Goal: Information Seeking & Learning: Learn about a topic

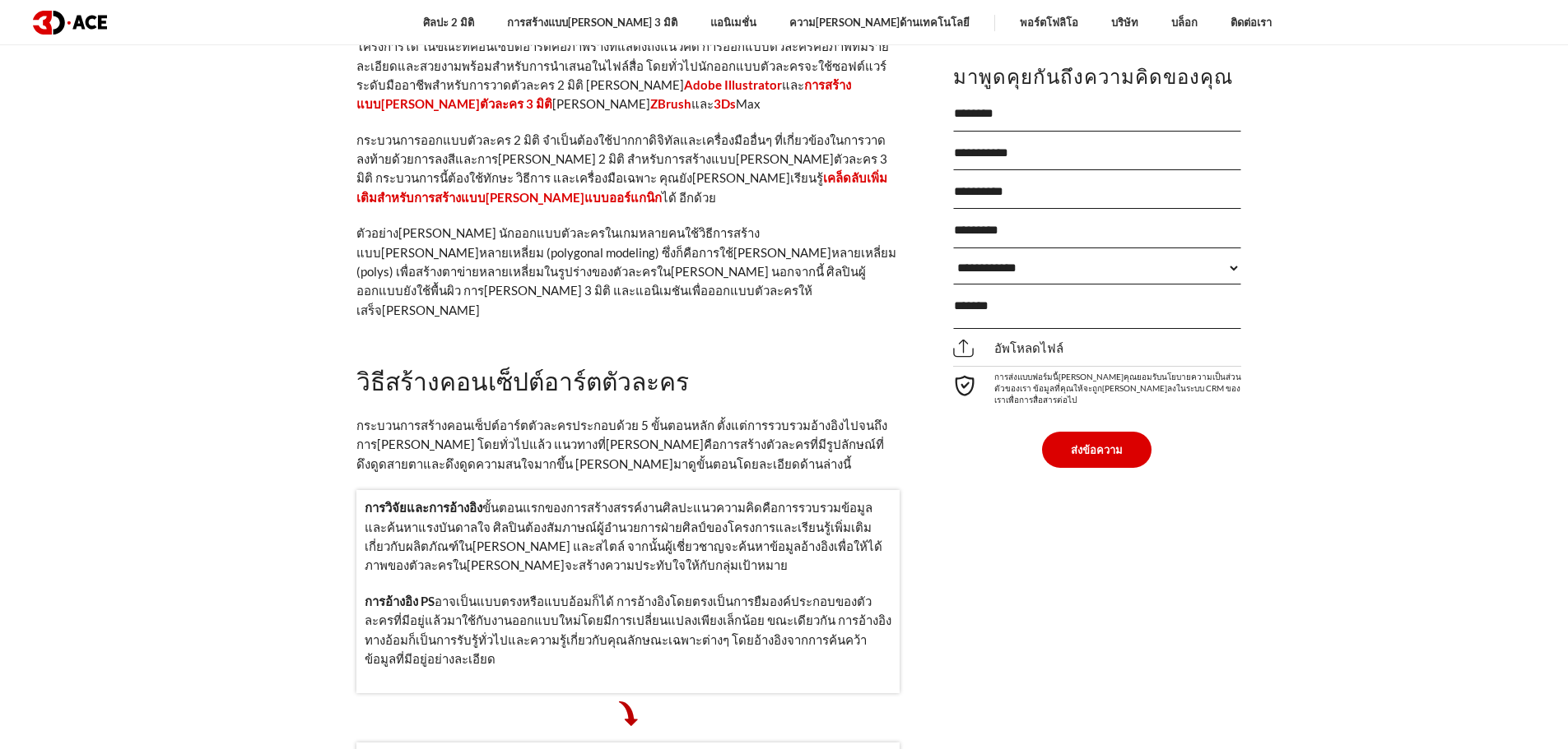
scroll to position [1718, 0]
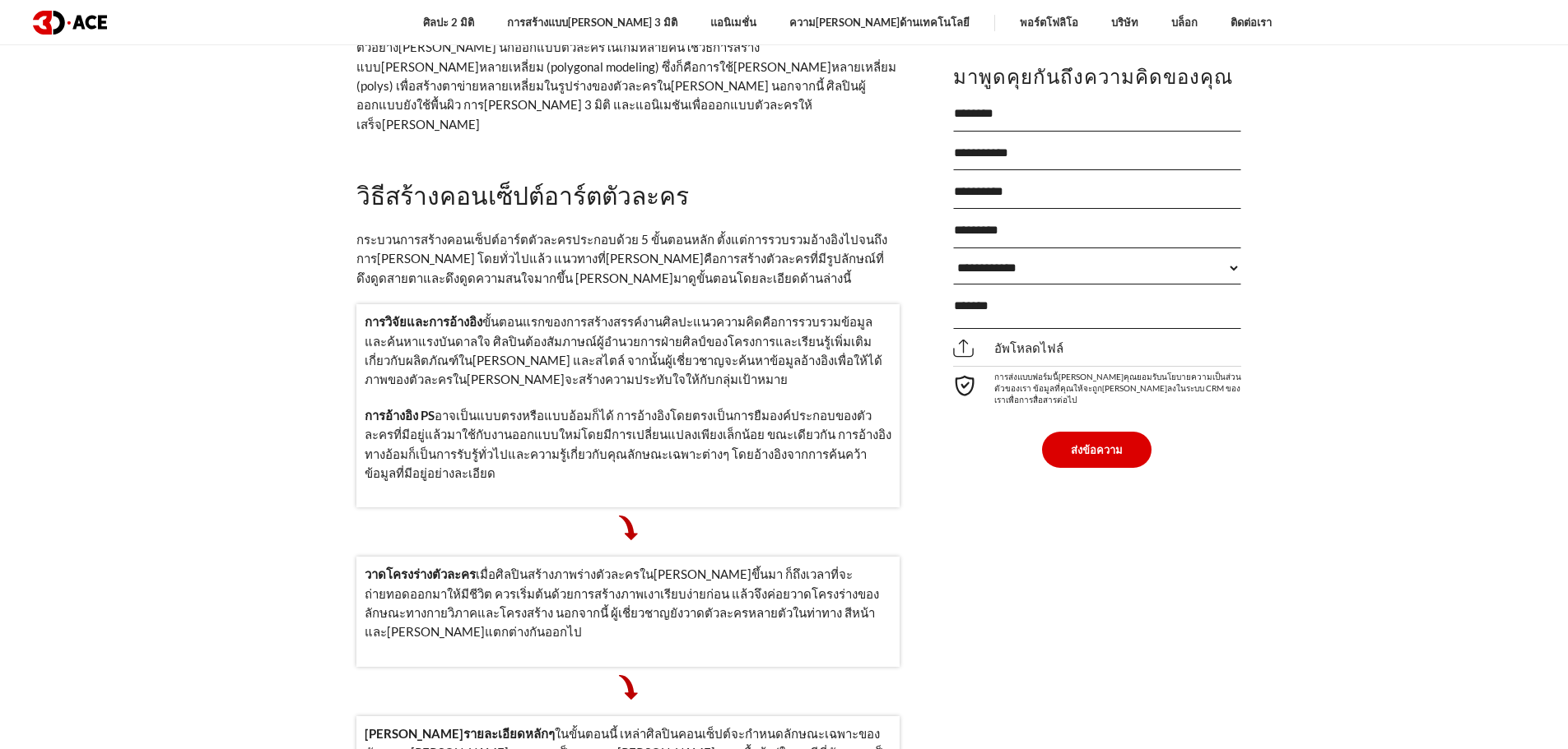
click at [620, 312] on p "การวิจัยและการอ้างอิง ขั้นตอนแรกของการสร้างสรรค์งานศิลปะแนวความคิดคือการรวบรวมข…" at bounding box center [627, 350] width 527 height 77
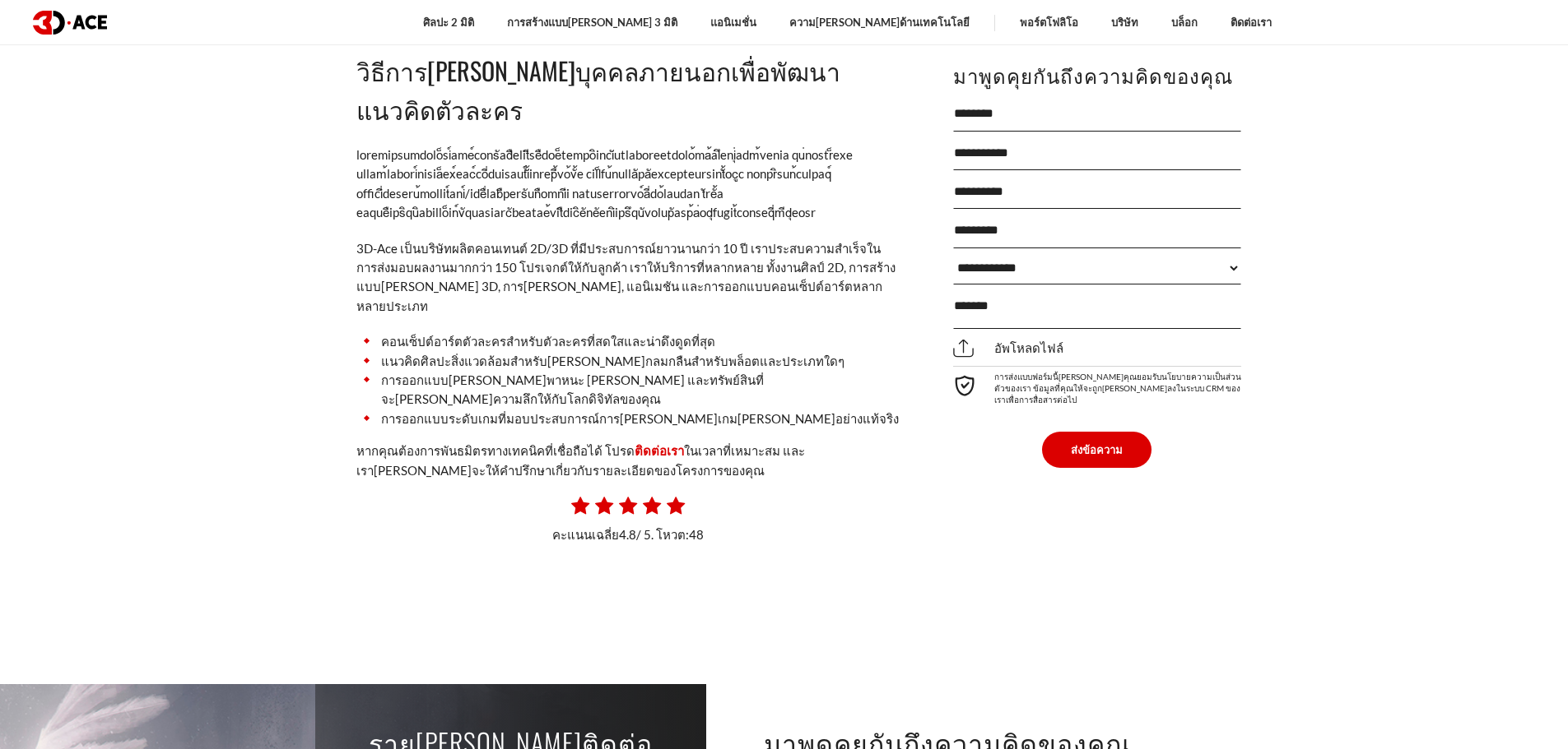
scroll to position [6008, 0]
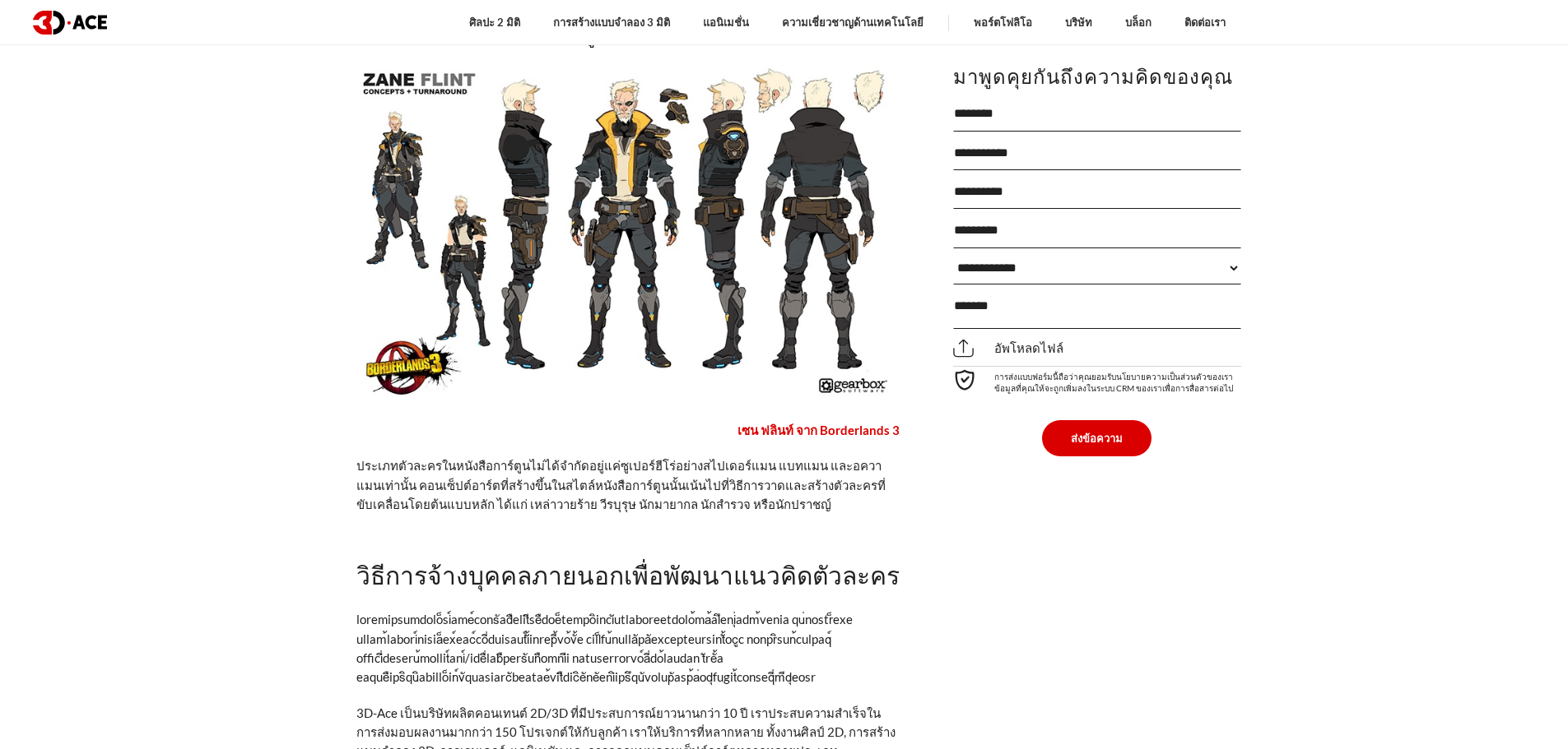
scroll to position [5272, 0]
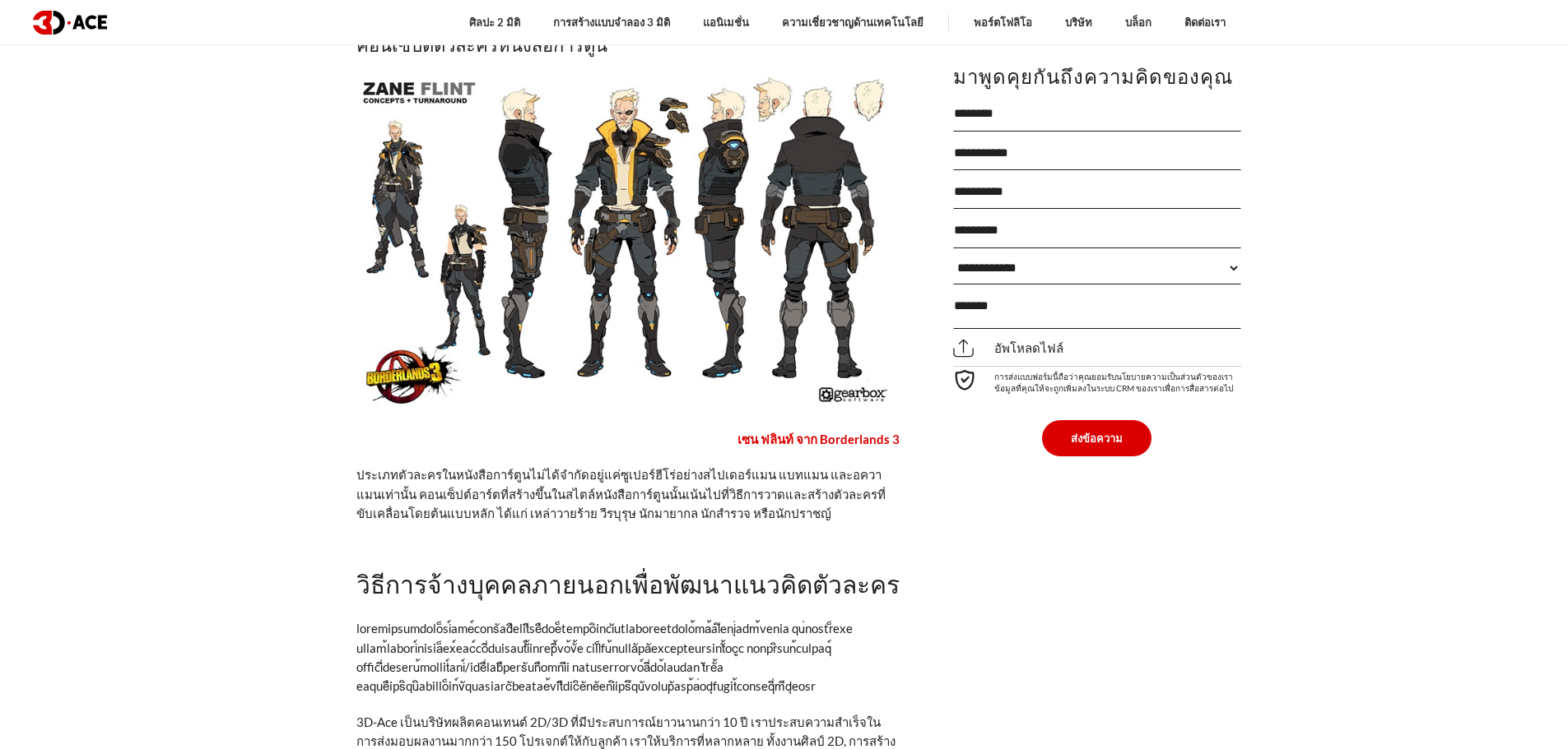
drag, startPoint x: 1558, startPoint y: 532, endPoint x: 1553, endPoint y: 489, distance: 43.3
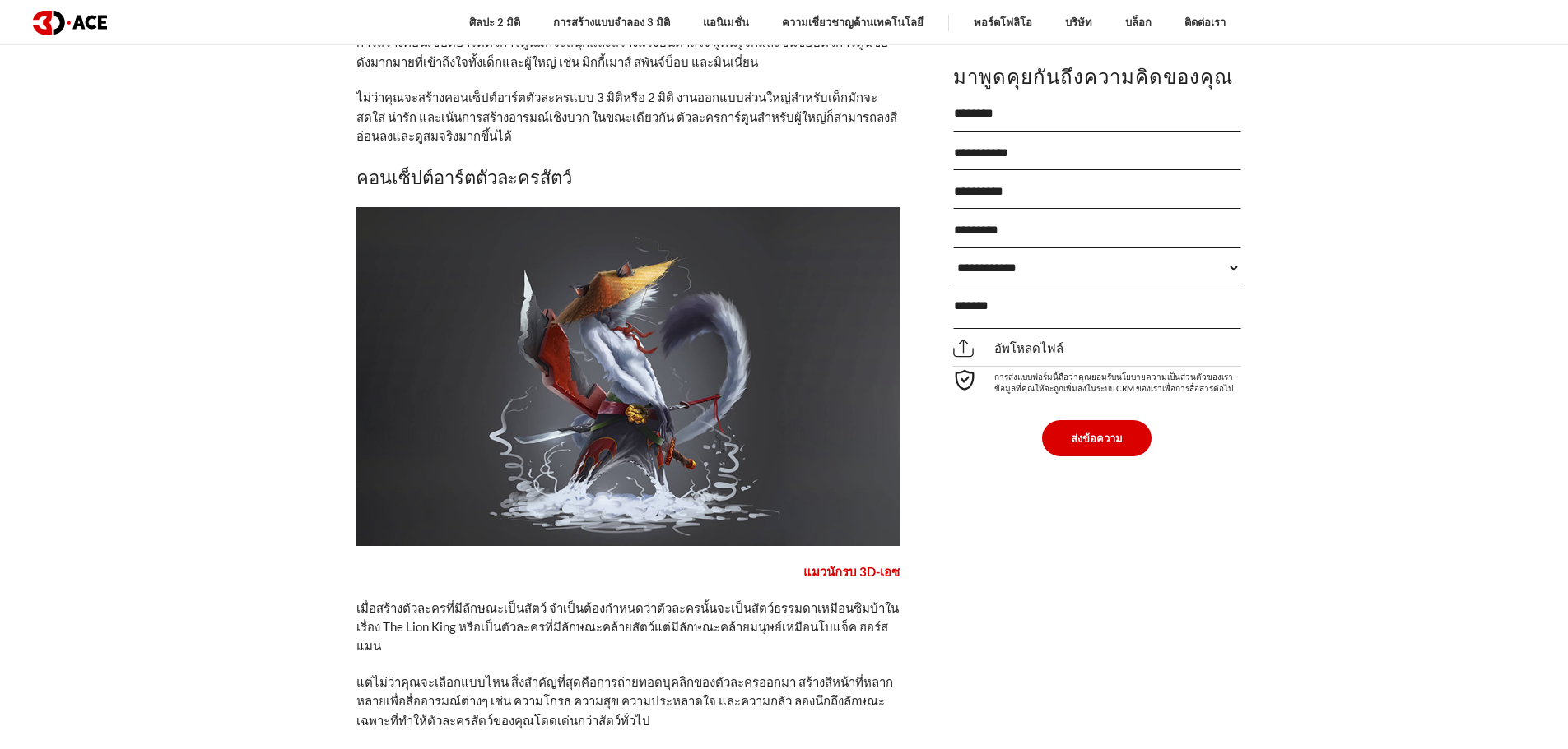
scroll to position [4449, 0]
